Goal: Task Accomplishment & Management: Manage account settings

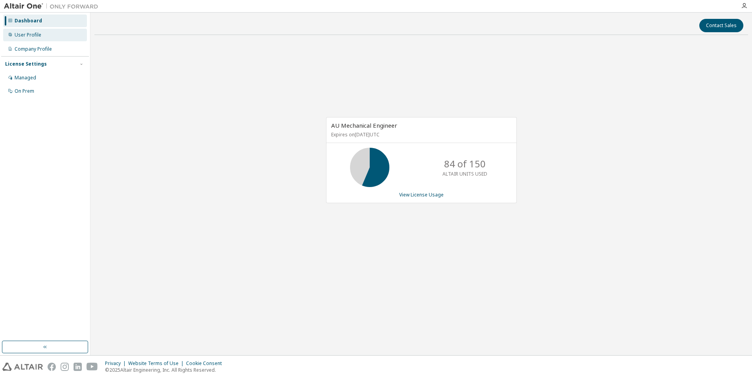
click at [24, 35] on div "User Profile" at bounding box center [28, 35] width 27 height 6
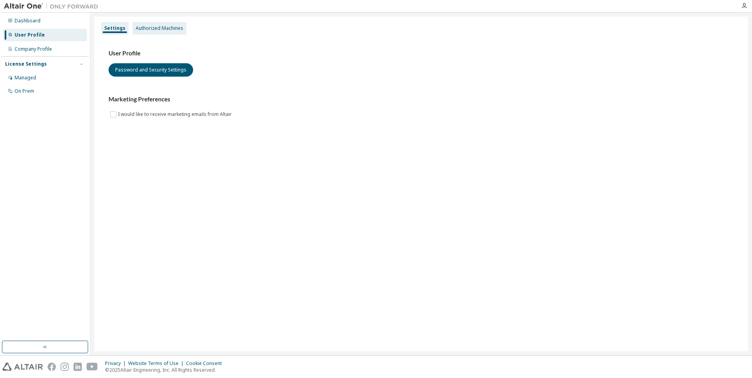
click at [154, 24] on div "Authorized Machines" at bounding box center [160, 28] width 54 height 13
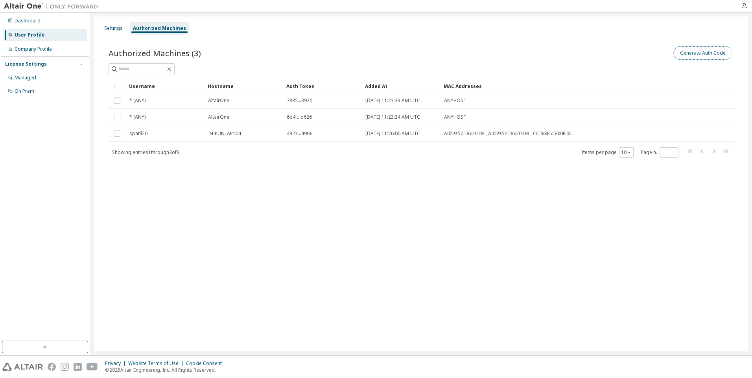
click at [710, 52] on button "Generate Auth Code" at bounding box center [703, 52] width 59 height 13
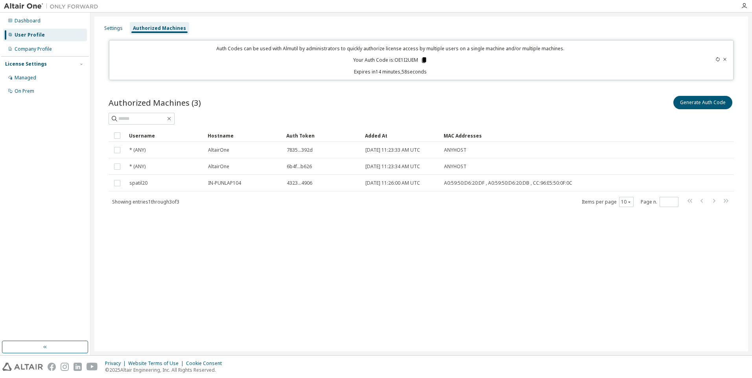
click at [424, 63] on icon at bounding box center [424, 60] width 7 height 7
click at [424, 62] on icon at bounding box center [424, 60] width 4 height 6
